Goal: Task Accomplishment & Management: Use online tool/utility

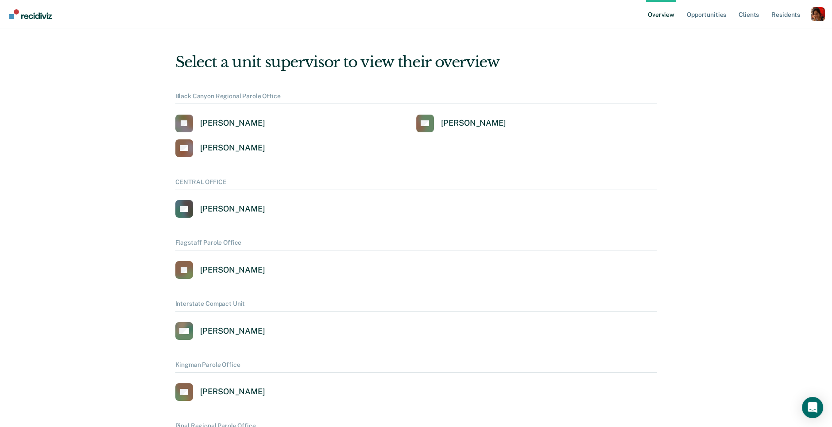
click at [817, 16] on div "Profile dropdown button" at bounding box center [817, 14] width 14 height 14
click at [750, 33] on link "Profile" at bounding box center [781, 36] width 71 height 8
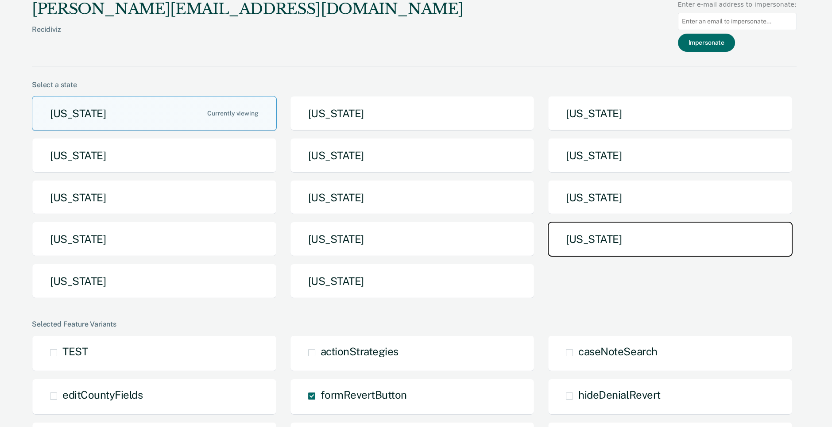
click at [610, 232] on button "[US_STATE]" at bounding box center [669, 239] width 245 height 35
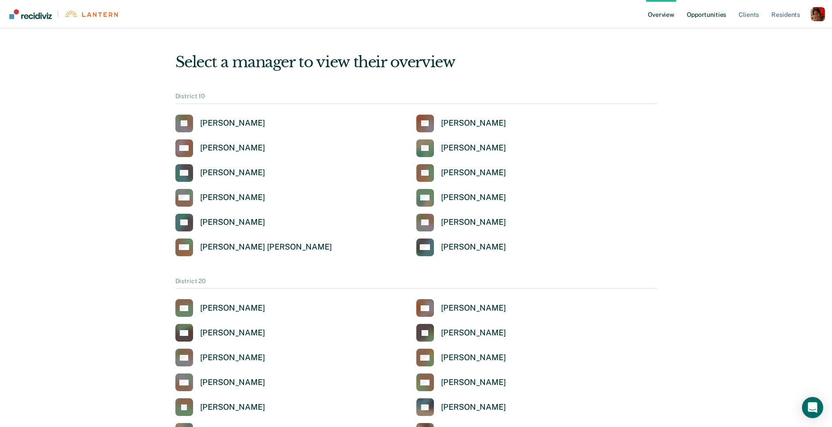
click at [715, 13] on link "Opportunities" at bounding box center [706, 14] width 43 height 28
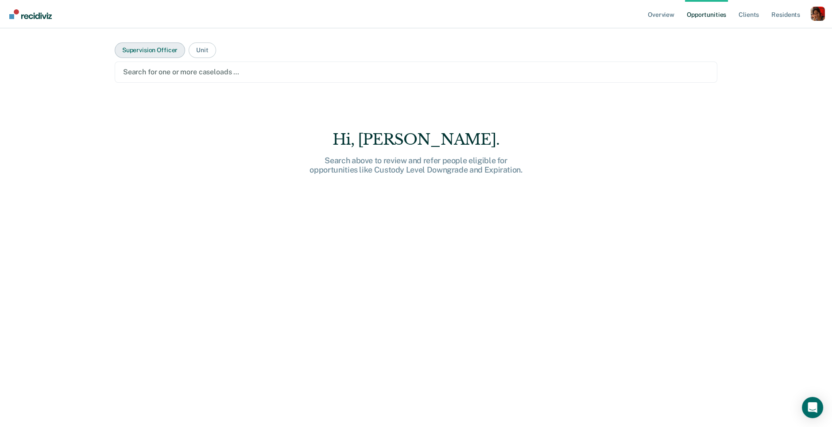
click at [155, 54] on button "Supervision Officer" at bounding box center [150, 49] width 70 height 15
click at [157, 69] on div at bounding box center [415, 72] width 585 height 10
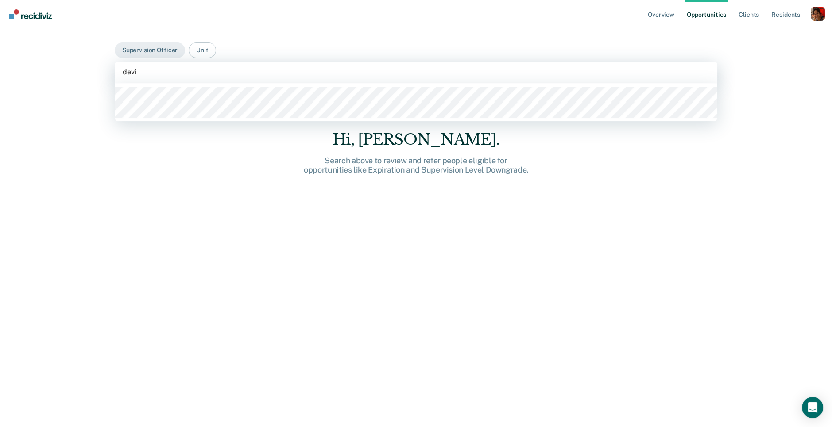
type input "devin"
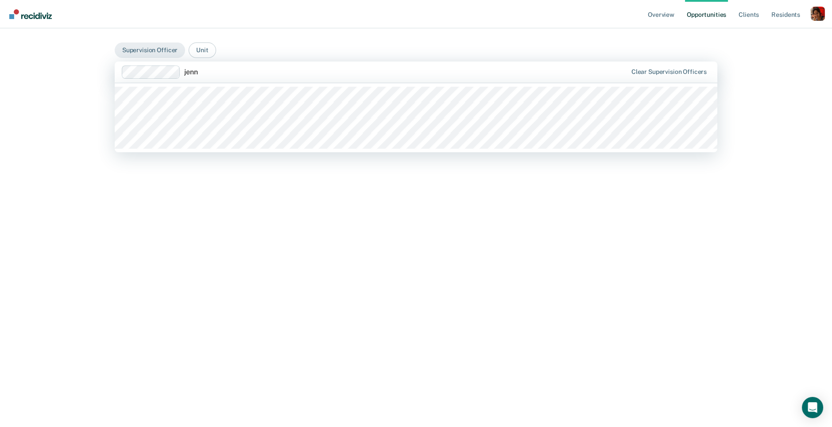
type input "jenni"
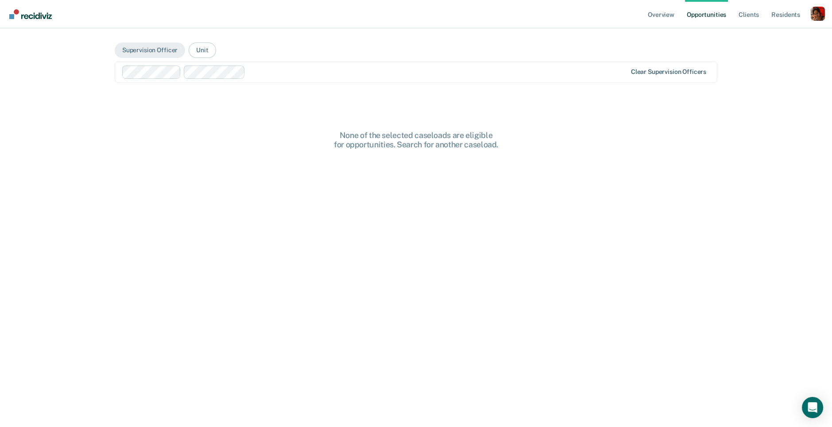
click at [645, 72] on div "Clear supervision officers" at bounding box center [668, 72] width 75 height 8
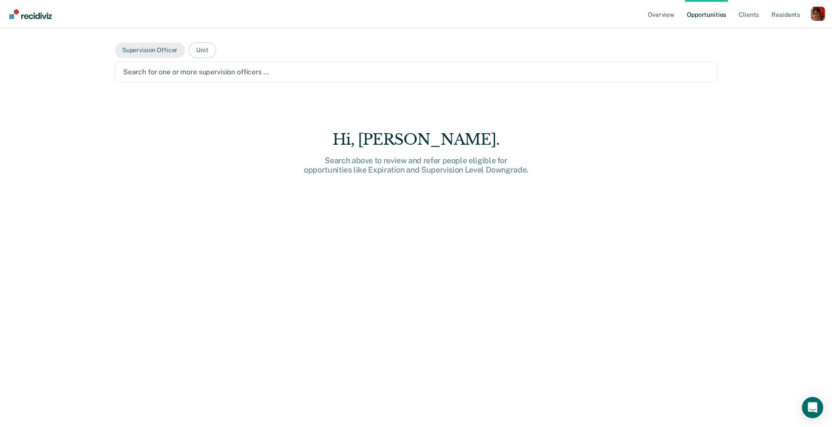
click at [242, 71] on div at bounding box center [415, 72] width 585 height 10
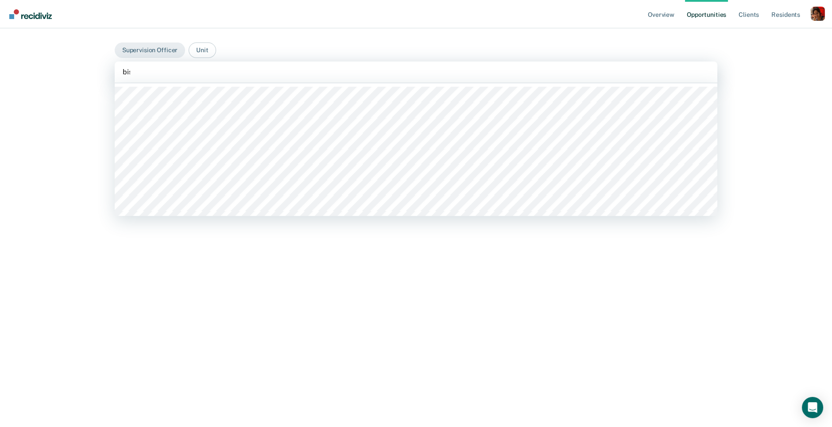
type input "[PERSON_NAME]"
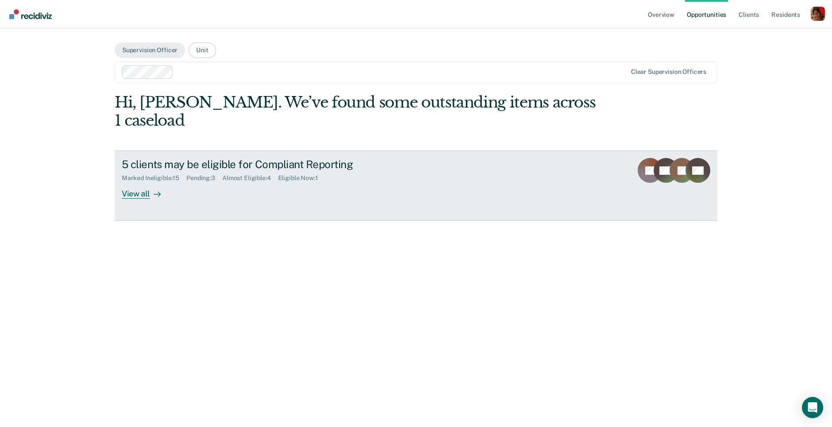
click at [135, 182] on div "View all" at bounding box center [147, 190] width 50 height 17
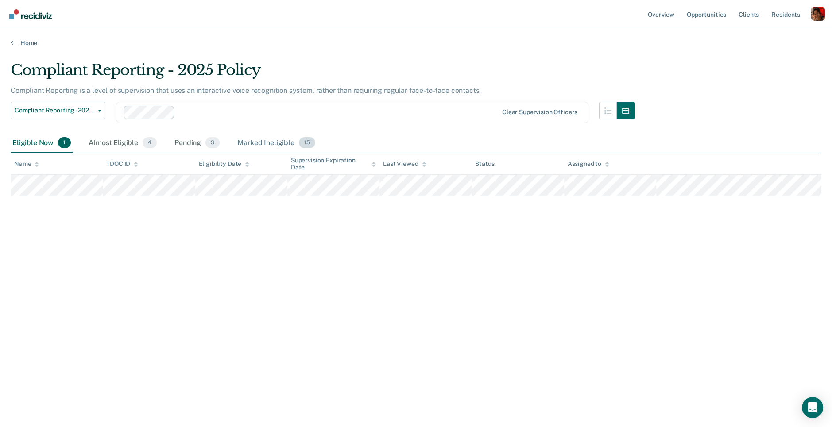
click at [265, 135] on div "Marked Ineligible 15" at bounding box center [275, 143] width 81 height 19
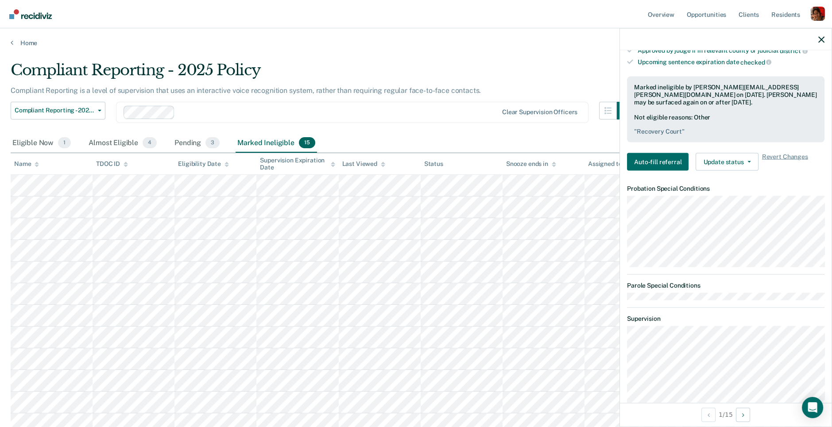
scroll to position [272, 0]
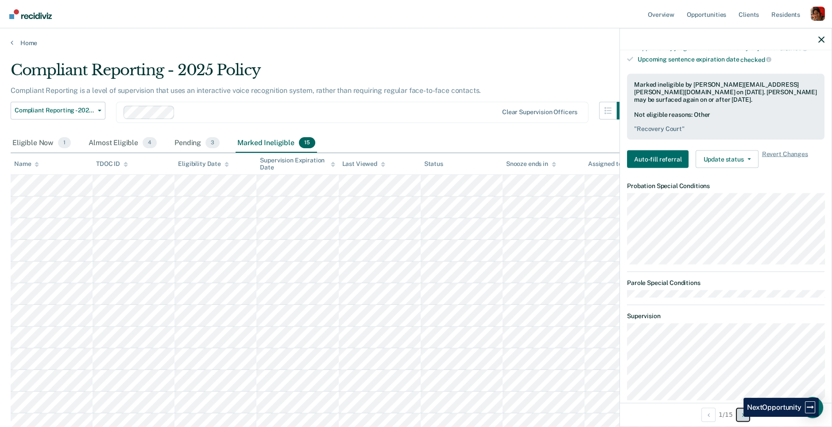
click at [736, 416] on button "Next Opportunity" at bounding box center [742, 415] width 14 height 14
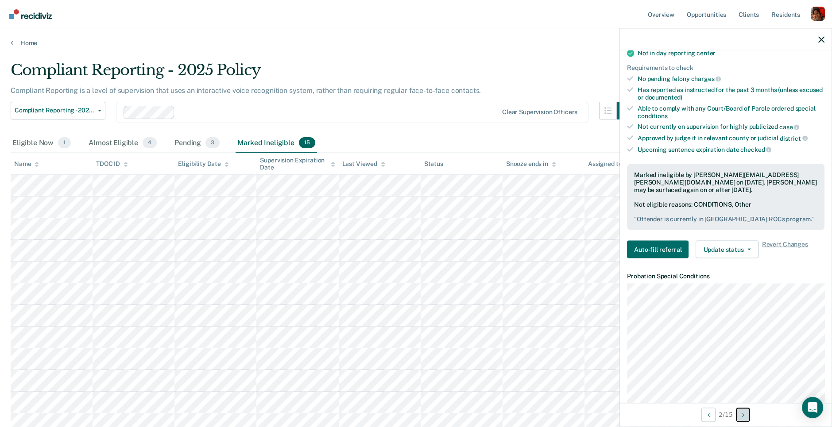
scroll to position [176, 0]
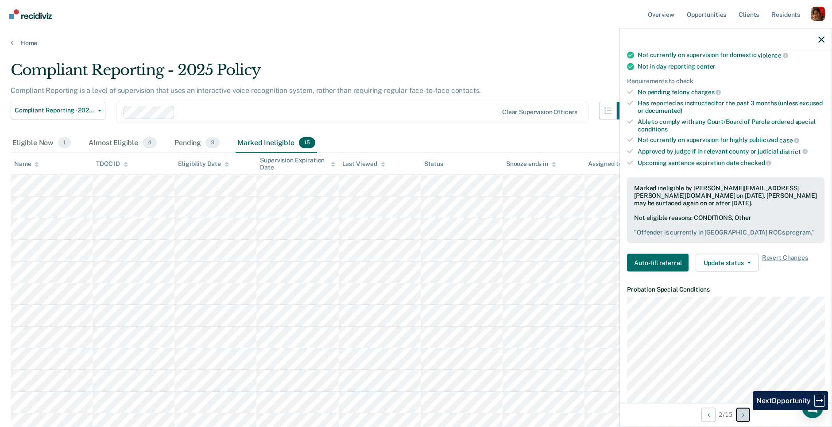
click at [746, 410] on button "Next Opportunity" at bounding box center [742, 415] width 14 height 14
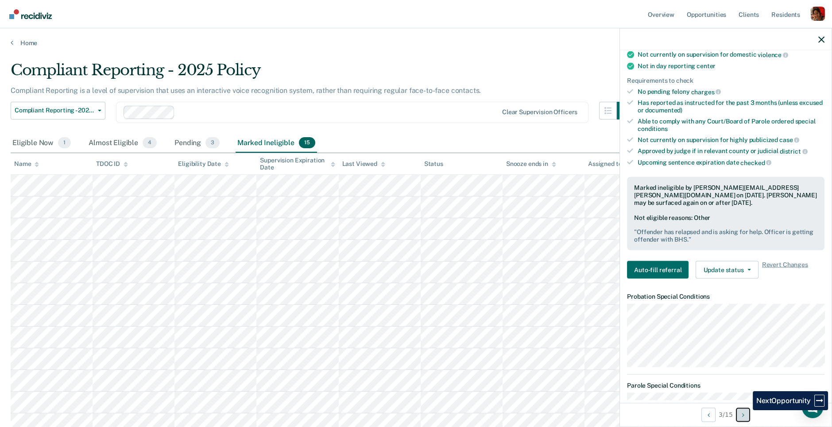
click at [746, 410] on button "Next Opportunity" at bounding box center [742, 415] width 14 height 14
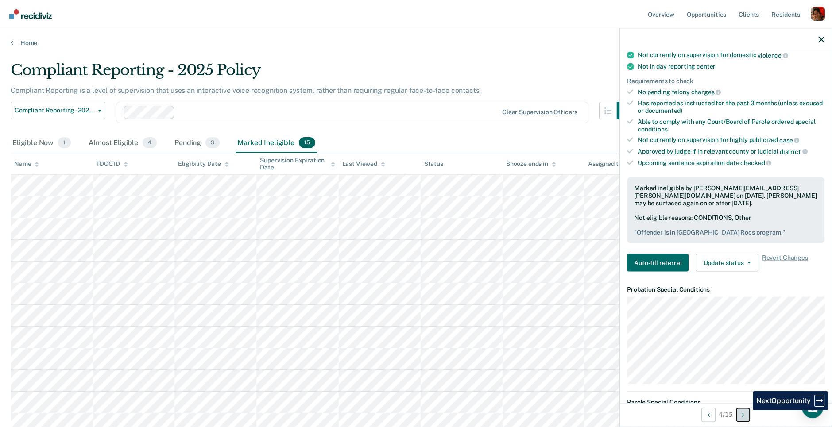
click at [746, 410] on button "Next Opportunity" at bounding box center [742, 415] width 14 height 14
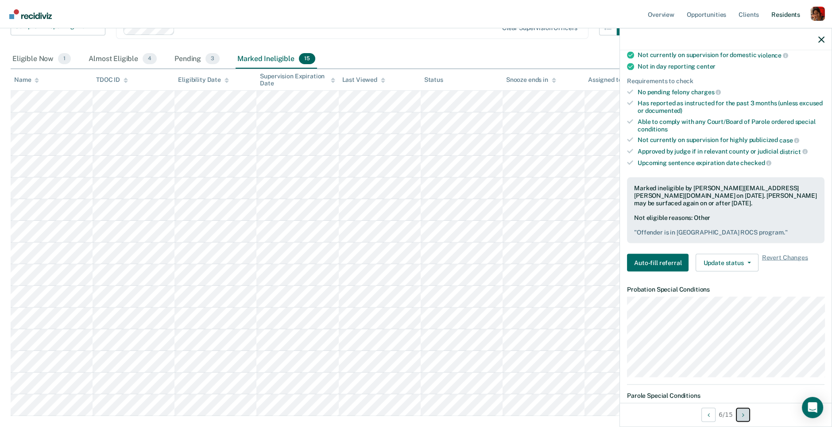
scroll to position [85, 0]
click at [742, 416] on button "Next Opportunity" at bounding box center [742, 415] width 14 height 14
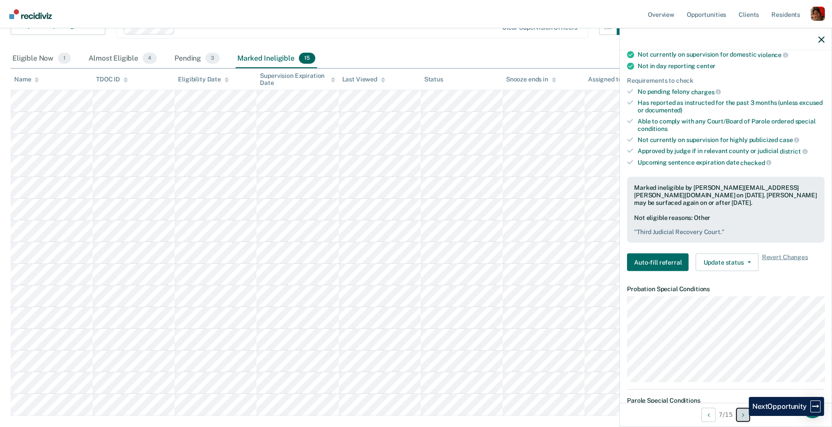
click at [742, 416] on button "Next Opportunity" at bounding box center [742, 415] width 14 height 14
click at [742, 416] on button "Next Opportunity" at bounding box center [745, 415] width 14 height 14
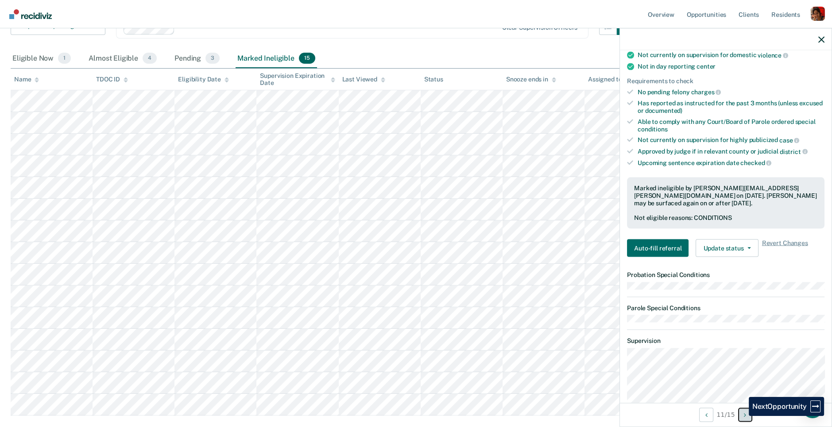
click at [742, 416] on button "Next Opportunity" at bounding box center [745, 415] width 14 height 14
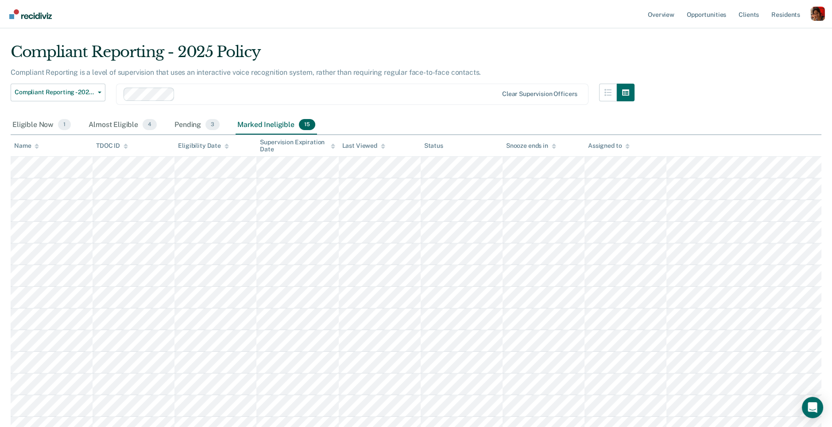
scroll to position [0, 0]
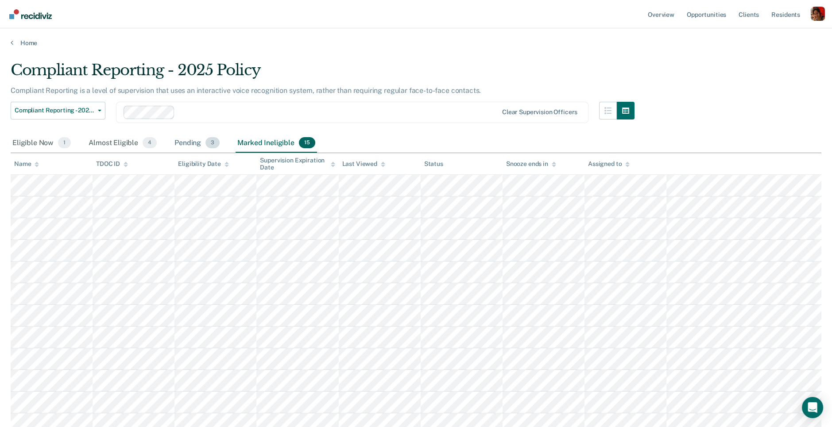
click at [181, 141] on div "Pending 3" at bounding box center [197, 143] width 49 height 19
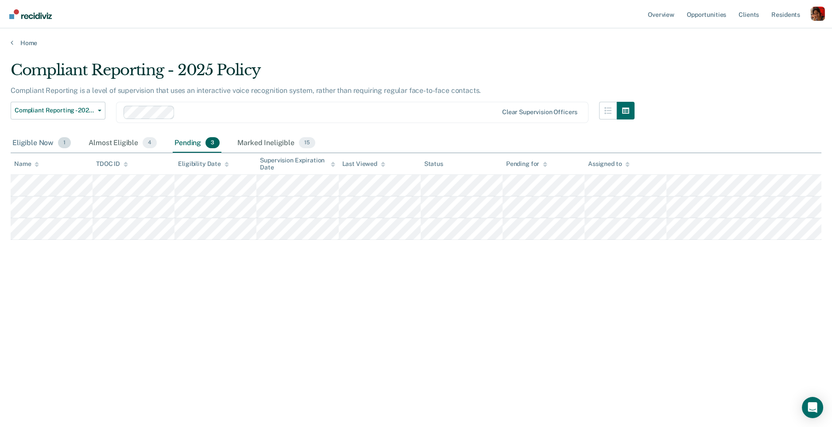
click at [35, 140] on div "Eligible Now 1" at bounding box center [42, 143] width 62 height 19
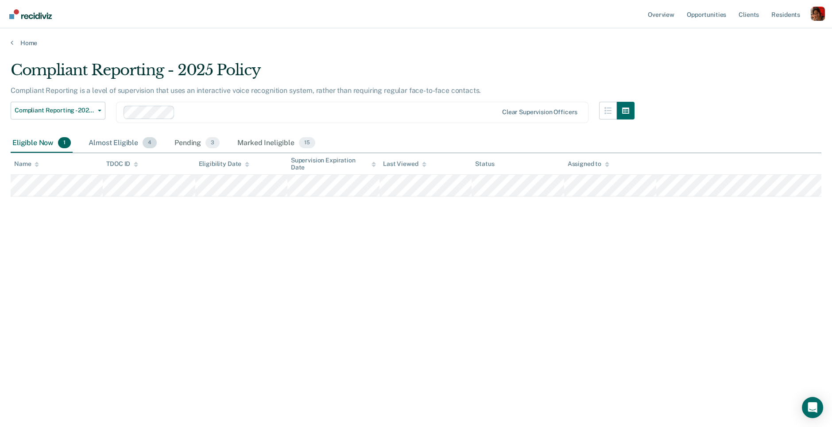
click at [126, 141] on div "Almost Eligible 4" at bounding box center [123, 143] width 72 height 19
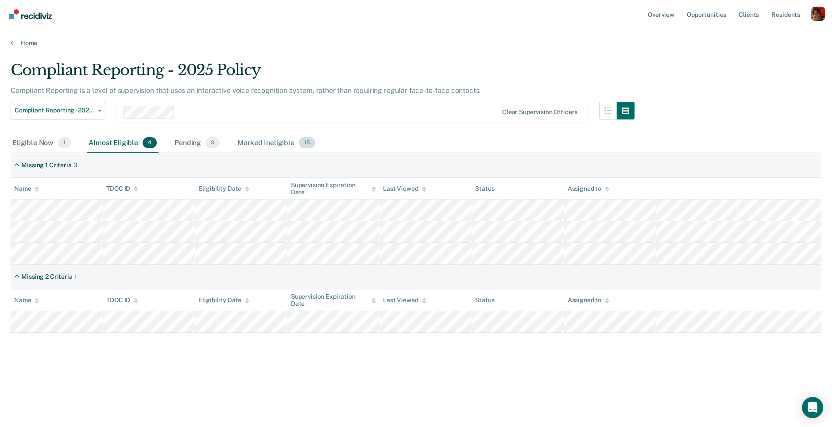
click at [263, 147] on div "Marked Ineligible 15" at bounding box center [275, 143] width 81 height 19
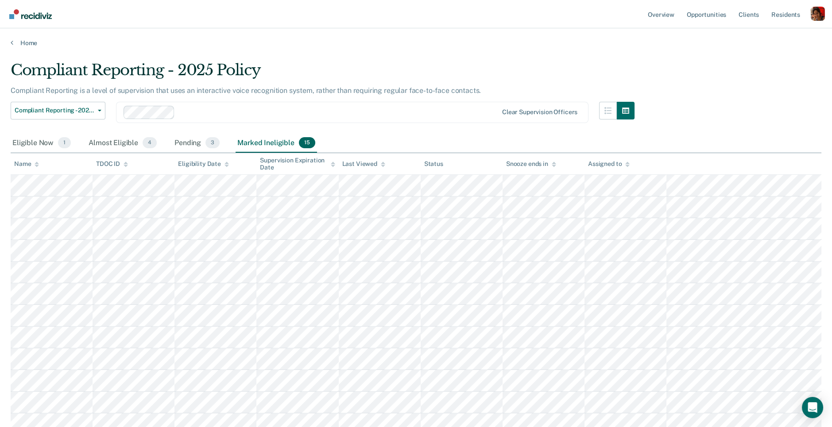
click at [370, 163] on div "Last Viewed" at bounding box center [363, 164] width 43 height 8
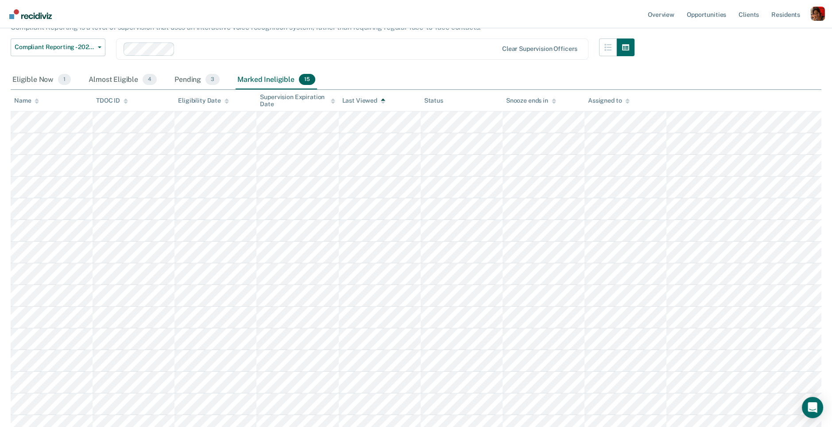
scroll to position [64, 0]
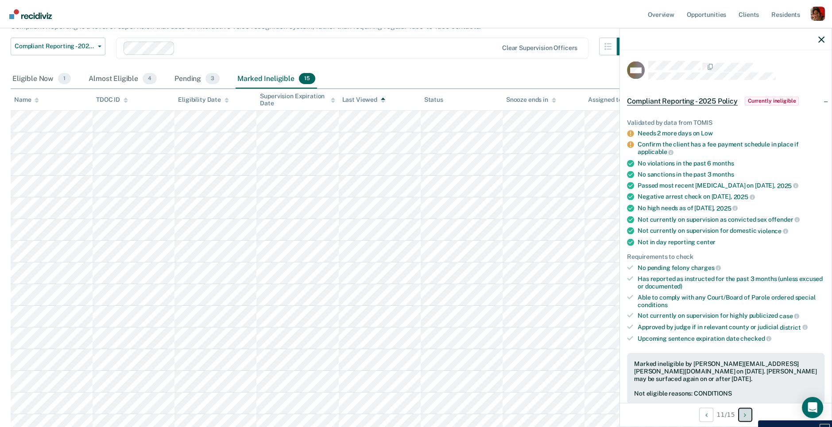
click at [751, 414] on button "Next Opportunity" at bounding box center [745, 415] width 14 height 14
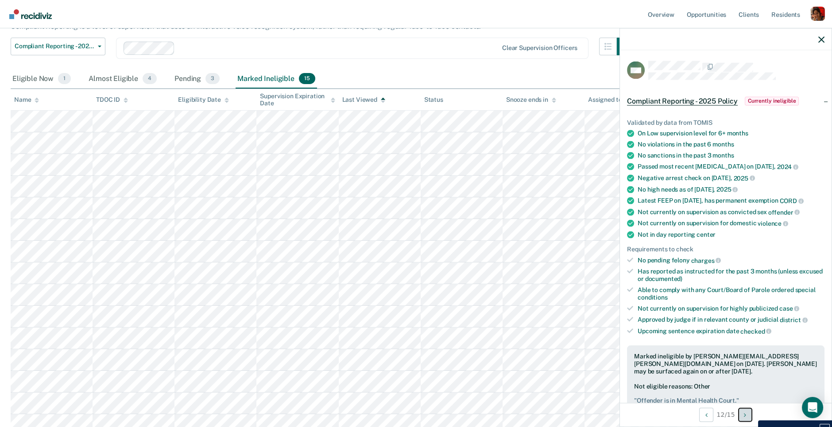
click at [751, 414] on button "Next Opportunity" at bounding box center [745, 415] width 14 height 14
click at [750, 414] on button "Next Opportunity" at bounding box center [745, 415] width 14 height 14
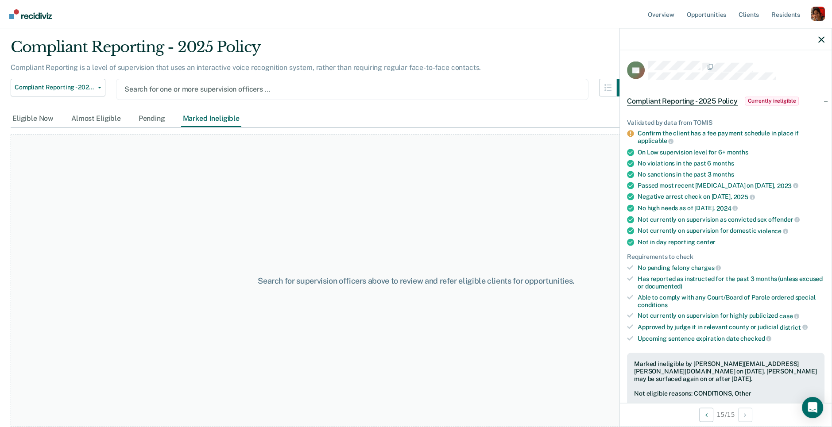
scroll to position [22, 0]
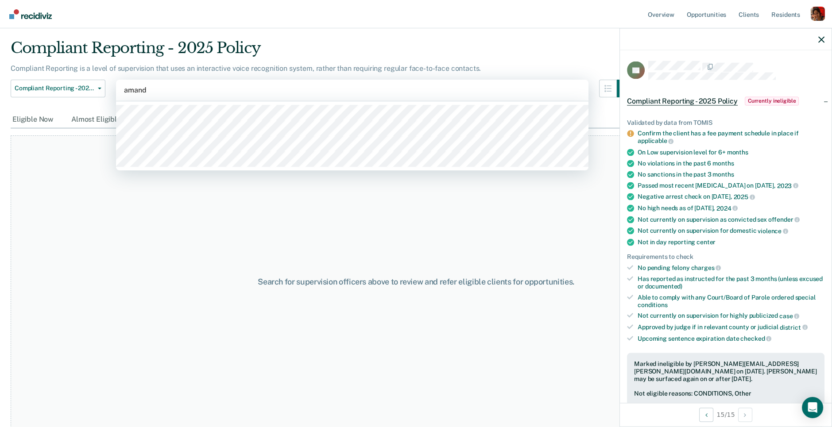
type input "[PERSON_NAME]"
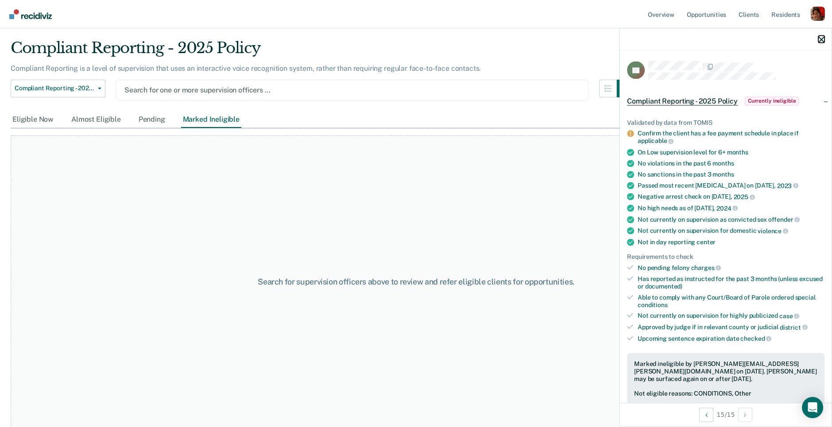
click at [822, 42] on icon "button" at bounding box center [821, 39] width 6 height 6
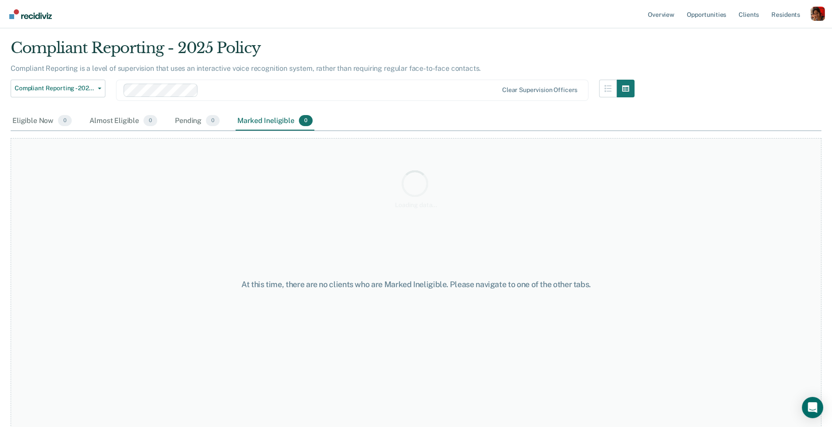
click at [155, 89] on div "Loading data..." at bounding box center [416, 189] width 810 height 300
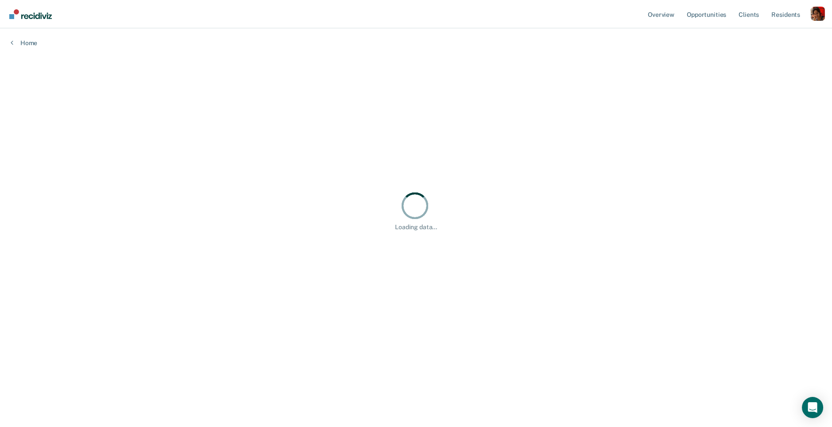
scroll to position [0, 0]
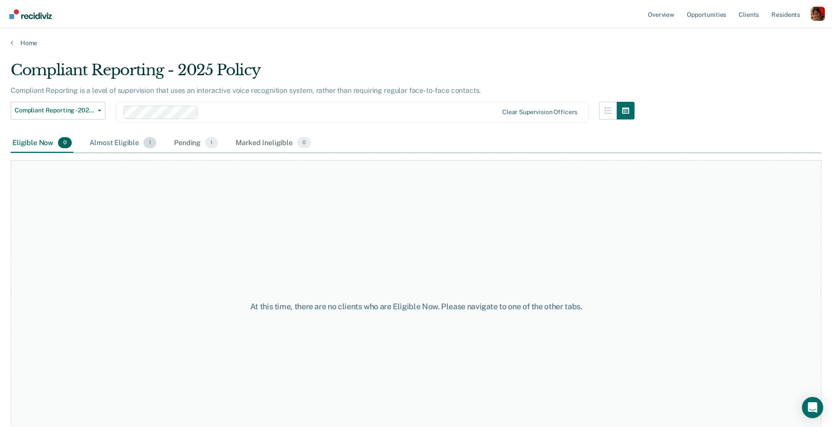
click at [130, 141] on div "Almost Eligible 1" at bounding box center [123, 143] width 70 height 19
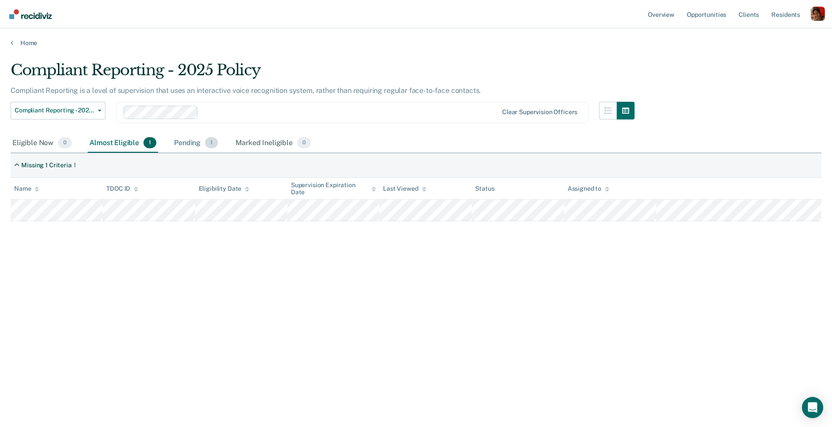
click at [189, 139] on div "Pending 1" at bounding box center [195, 143] width 47 height 19
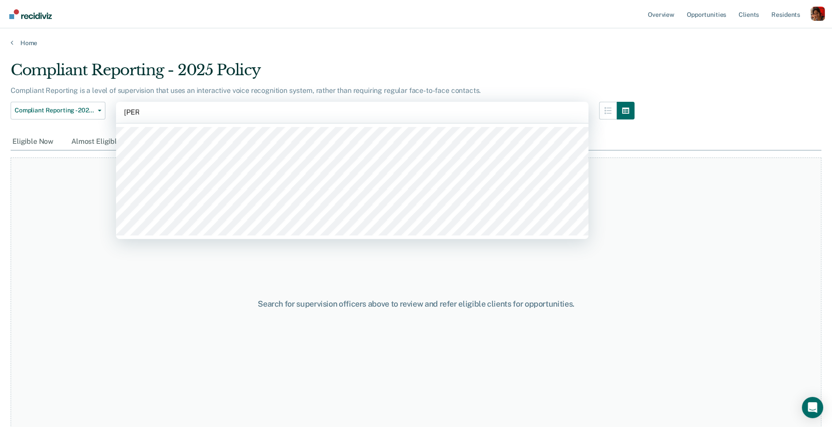
type input "britta"
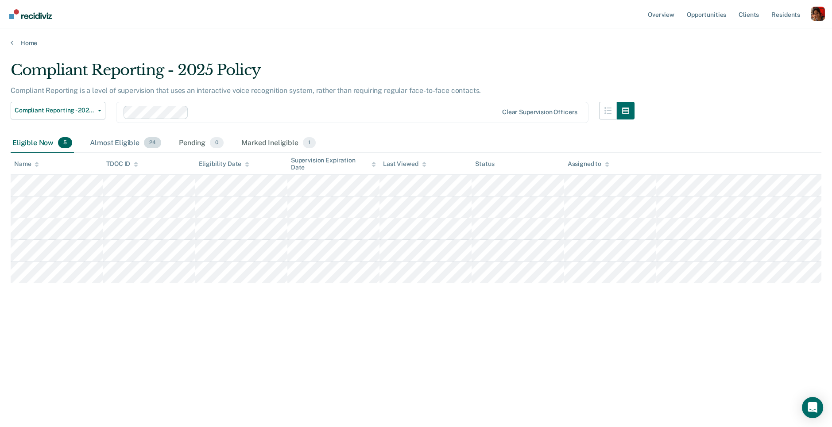
click at [118, 146] on div "Almost Eligible 24" at bounding box center [125, 143] width 75 height 19
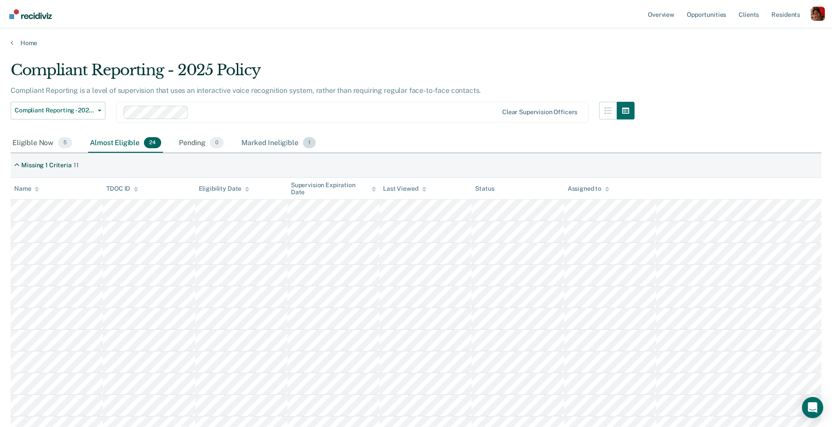
click at [262, 150] on div "Marked Ineligible 1" at bounding box center [278, 143] width 78 height 19
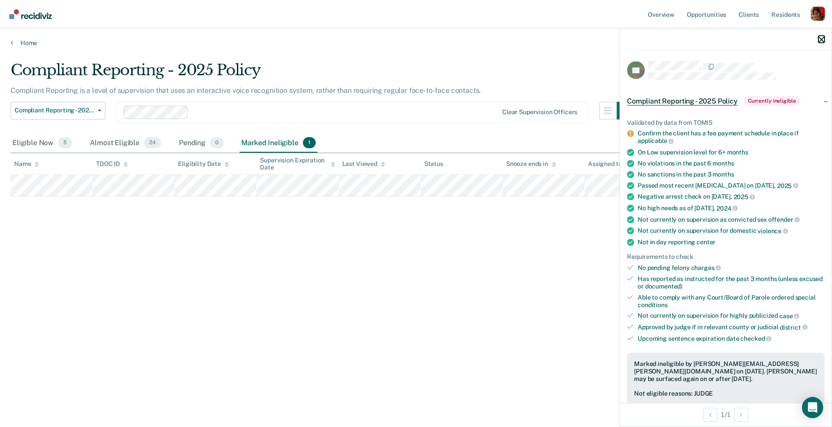
click at [819, 41] on icon "button" at bounding box center [821, 39] width 6 height 6
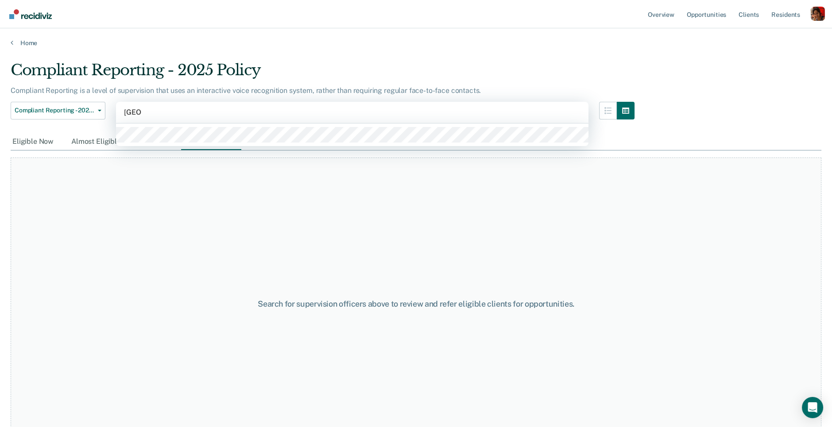
type input "[PERSON_NAME]"
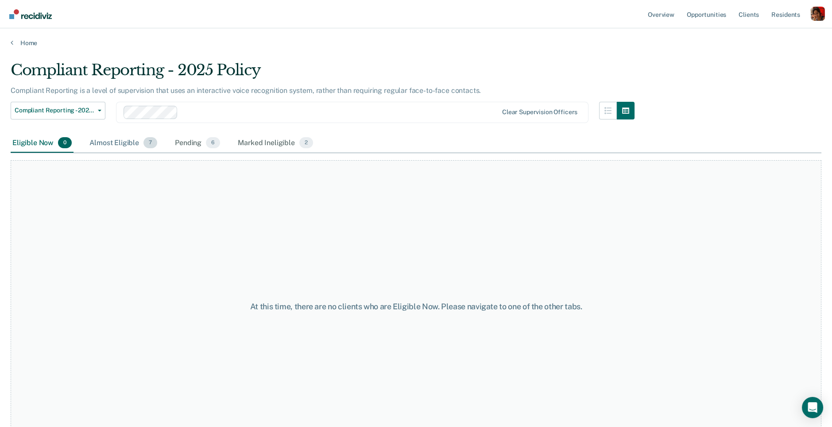
click at [119, 141] on div "Almost Eligible 7" at bounding box center [123, 143] width 71 height 19
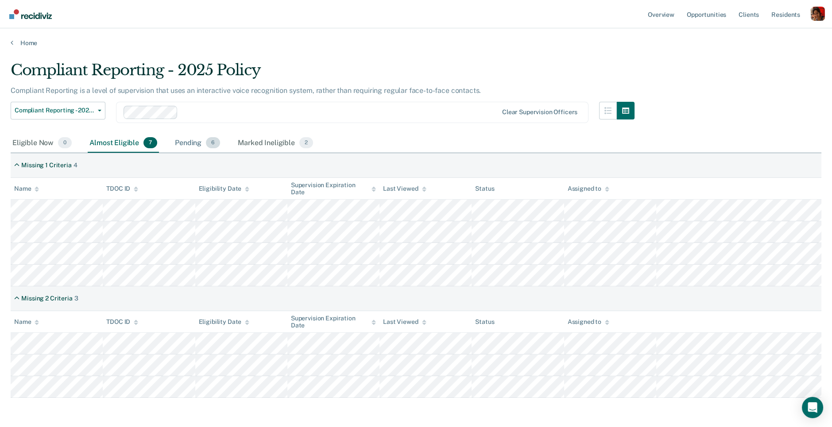
click at [198, 140] on div "Pending 6" at bounding box center [197, 143] width 49 height 19
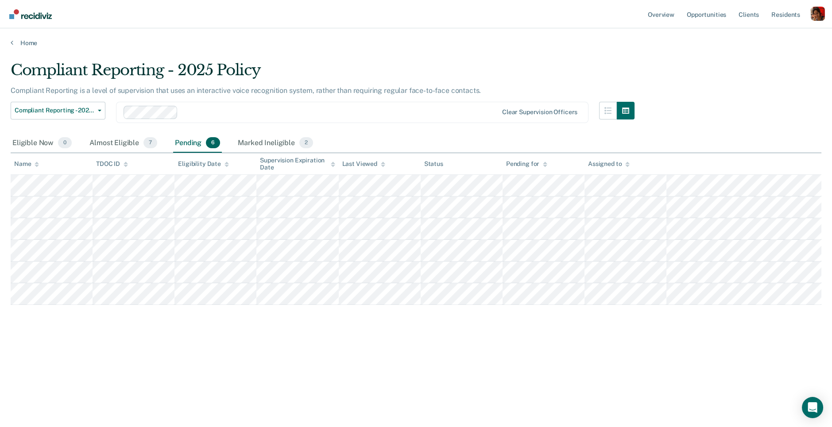
click at [381, 162] on icon at bounding box center [383, 163] width 4 height 2
click at [276, 142] on div "Marked Ineligible 2" at bounding box center [275, 143] width 79 height 19
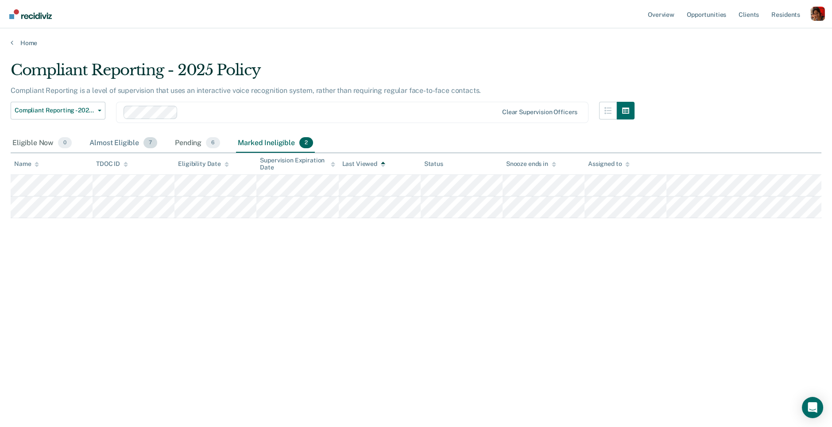
click at [133, 148] on div "Almost Eligible 7" at bounding box center [123, 143] width 71 height 19
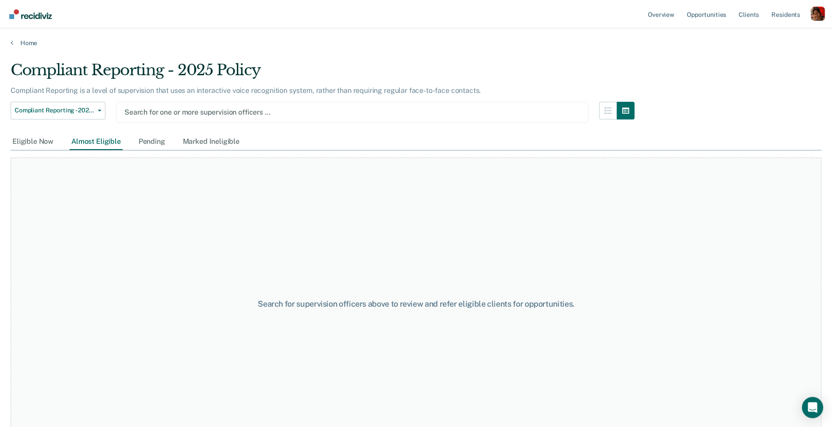
click at [171, 109] on div at bounding box center [351, 112] width 455 height 10
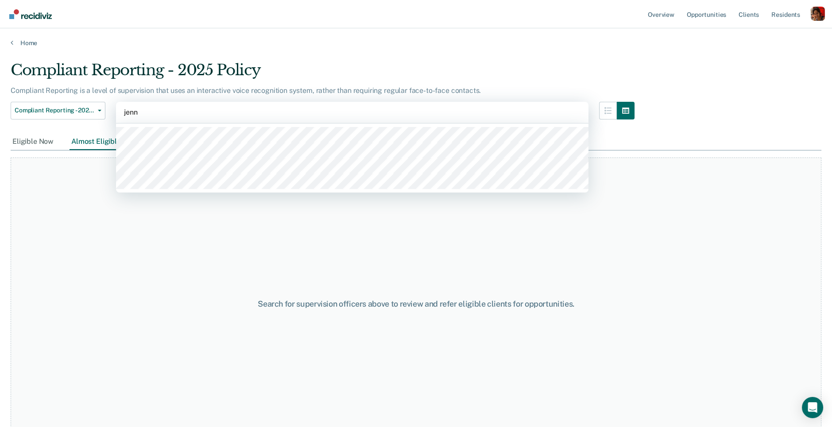
type input "jenni"
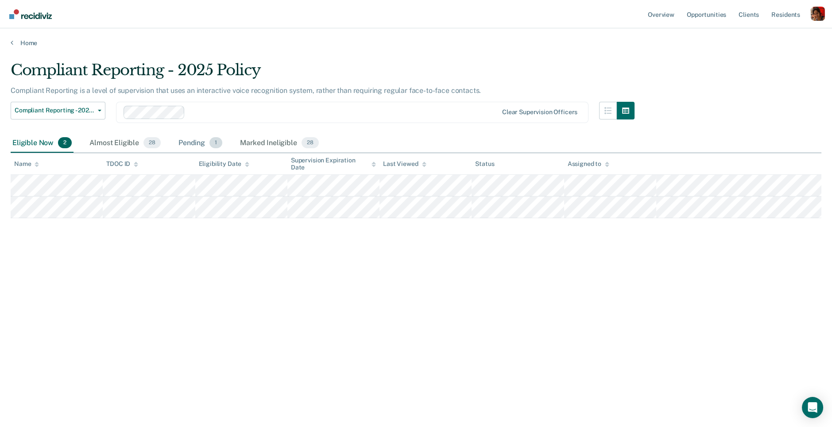
click at [199, 141] on div "Pending 1" at bounding box center [200, 143] width 47 height 19
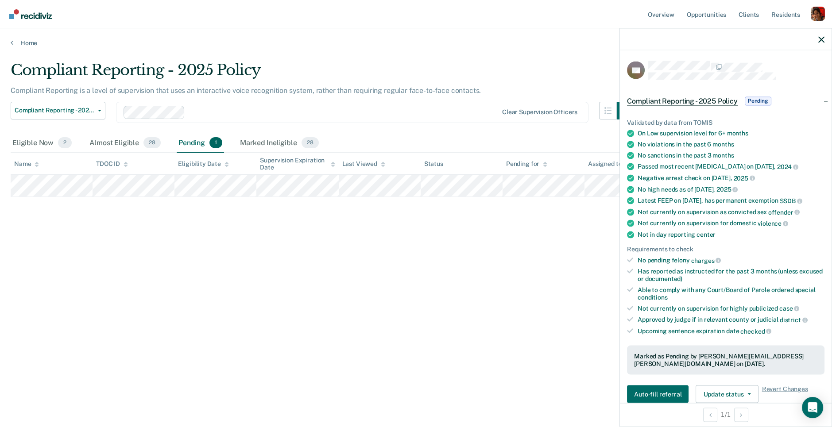
click at [143, 258] on div "Compliant Reporting - 2025 Policy Compliant Reporting is a level of supervision…" at bounding box center [416, 211] width 810 height 300
click at [262, 148] on div "Marked Ineligible 28" at bounding box center [279, 143] width 82 height 19
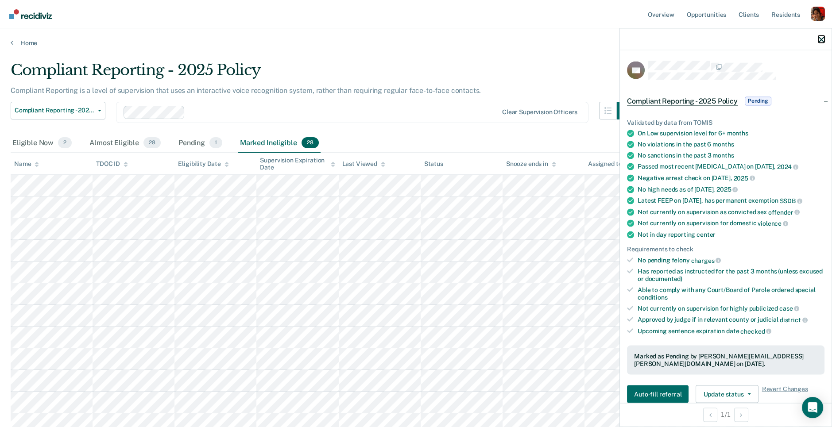
click at [818, 42] on icon "button" at bounding box center [821, 39] width 6 height 6
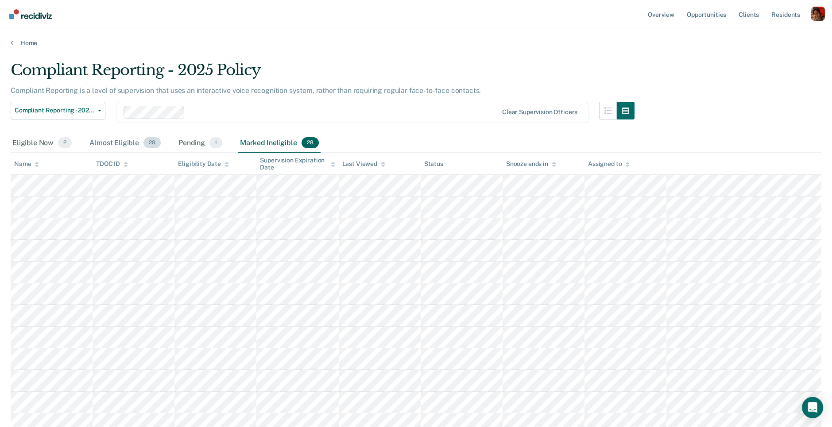
click at [138, 135] on div "Almost Eligible 28" at bounding box center [125, 143] width 75 height 19
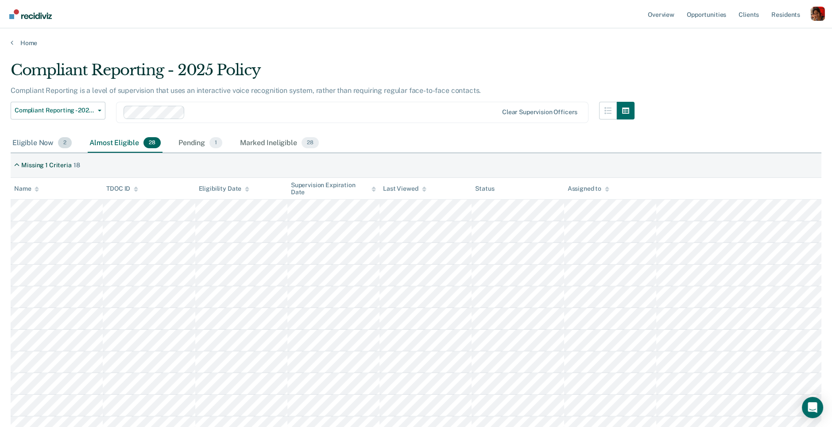
click at [37, 148] on div "Eligible Now 2" at bounding box center [42, 143] width 63 height 19
